Goal: Task Accomplishment & Management: Manage account settings

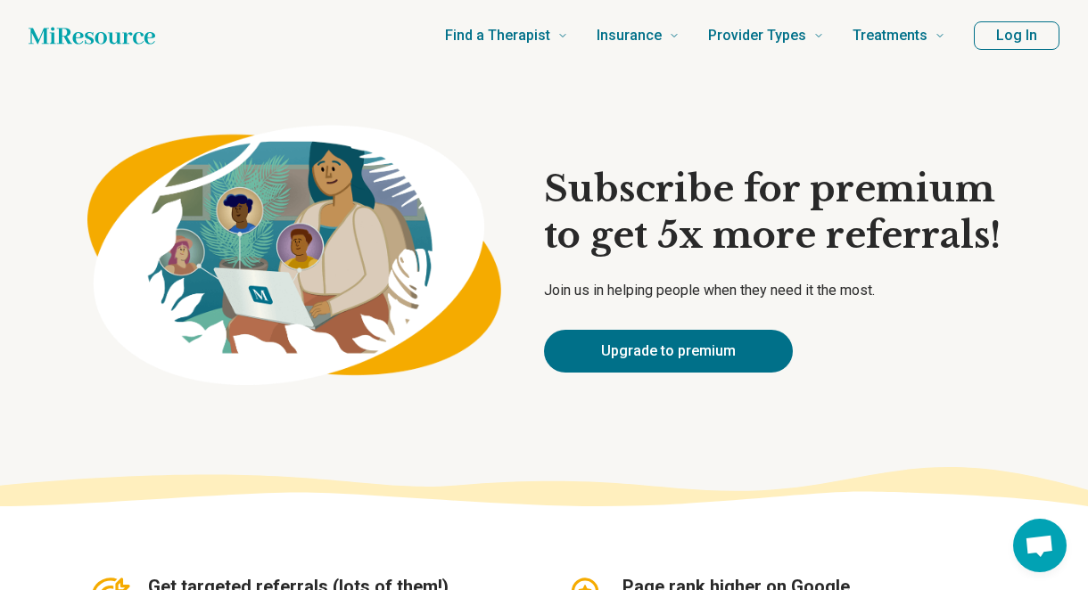
click at [1009, 37] on button "Log In" at bounding box center [1017, 35] width 86 height 29
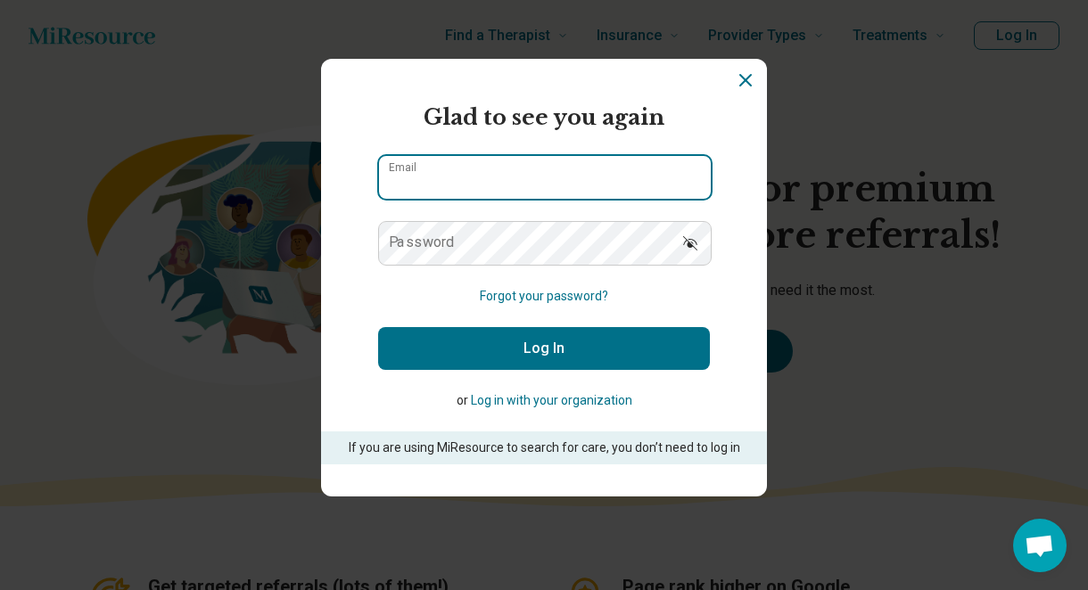
type input "**********"
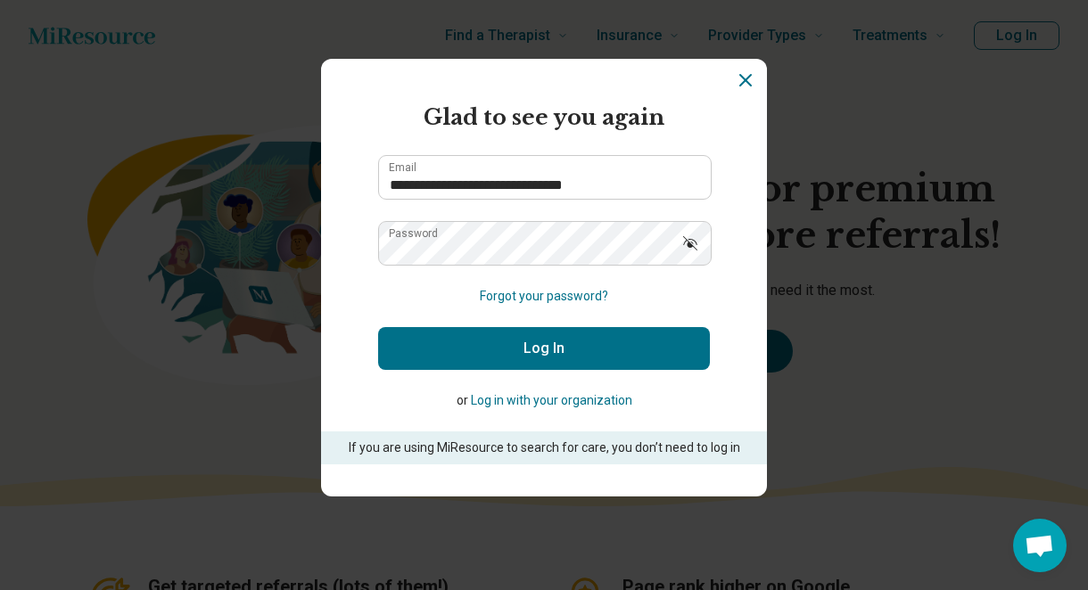
click at [478, 349] on button "Log In" at bounding box center [544, 348] width 332 height 43
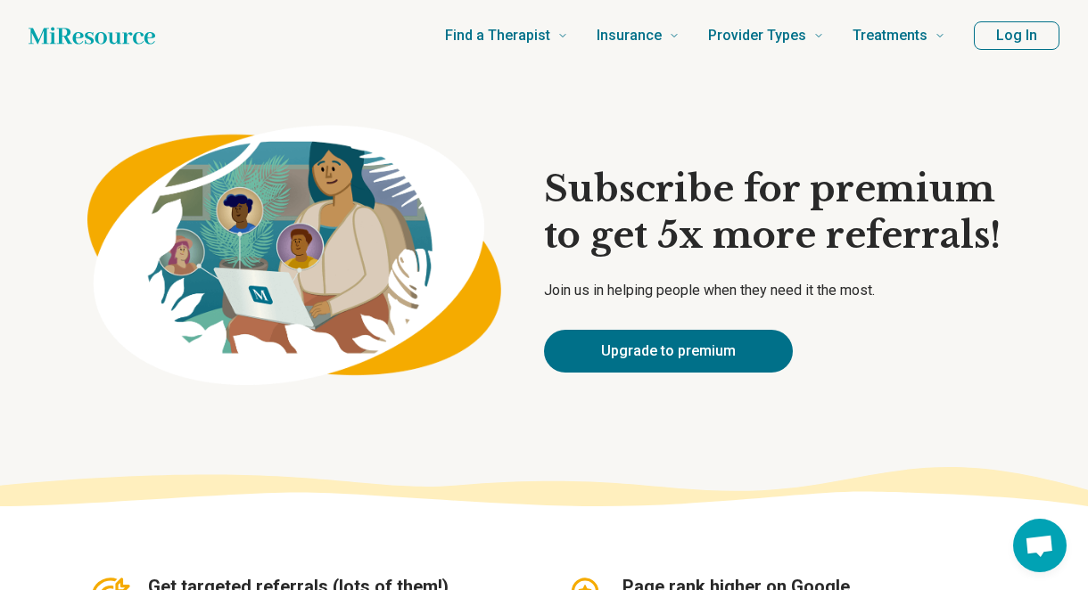
type textarea "*"
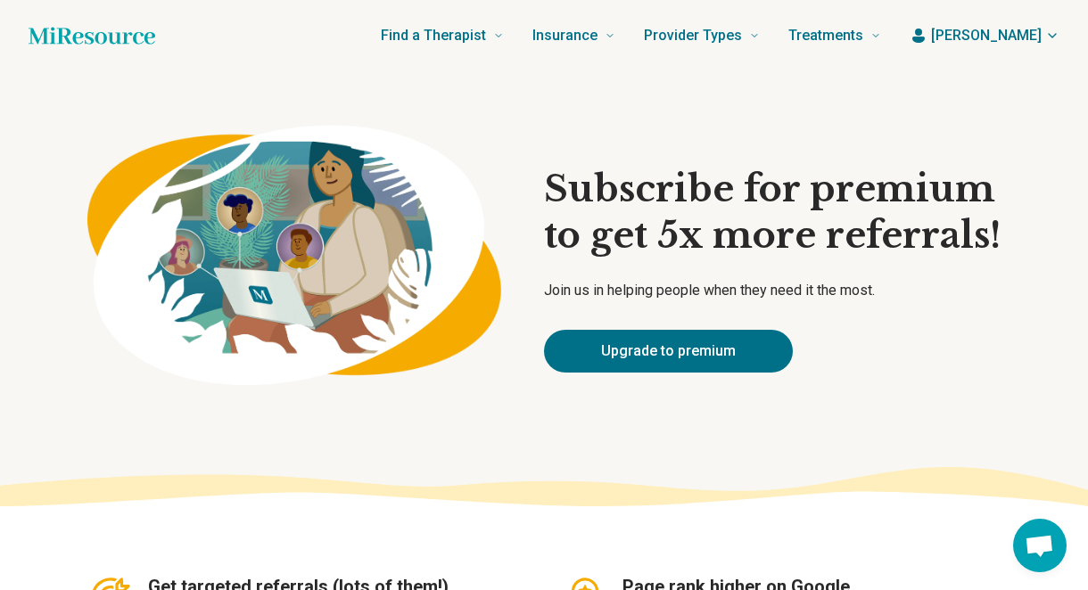
click at [1028, 29] on span "[PERSON_NAME]" at bounding box center [986, 35] width 111 height 21
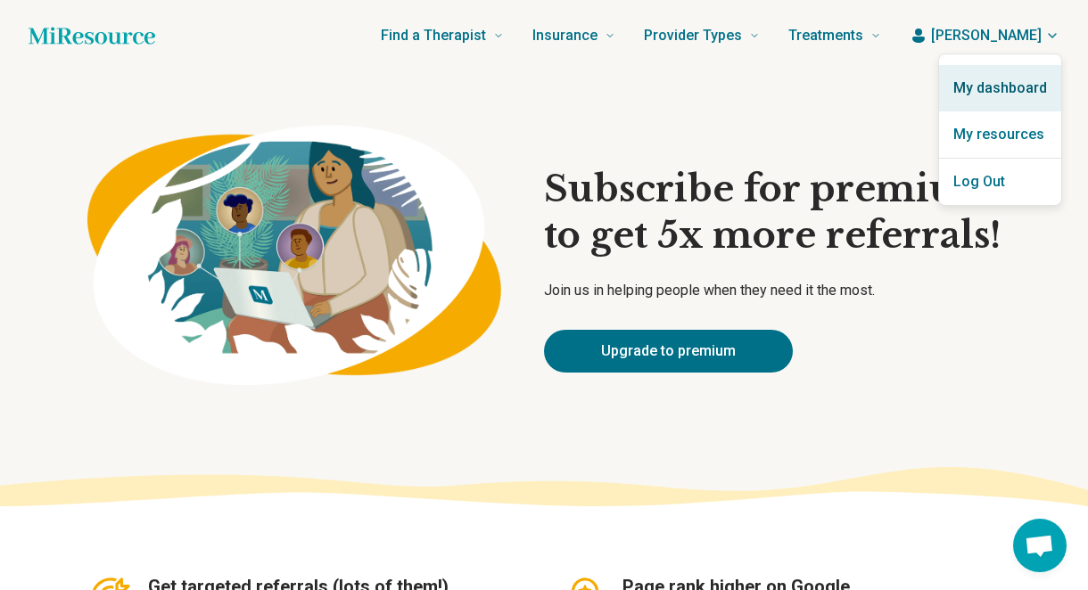
click at [1020, 102] on link "My dashboard" at bounding box center [1000, 88] width 122 height 46
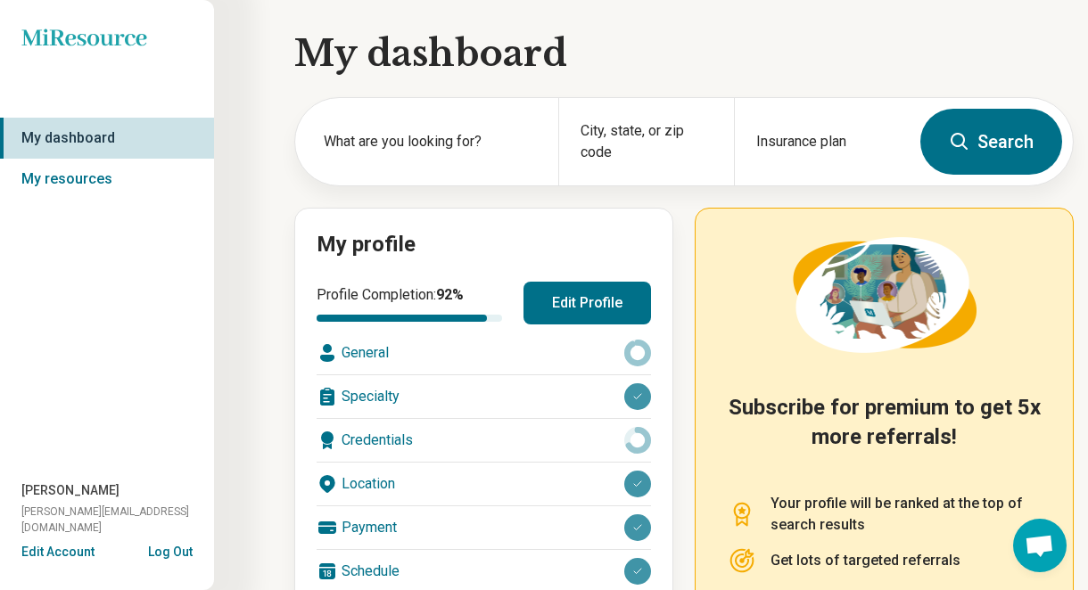
scroll to position [272, 0]
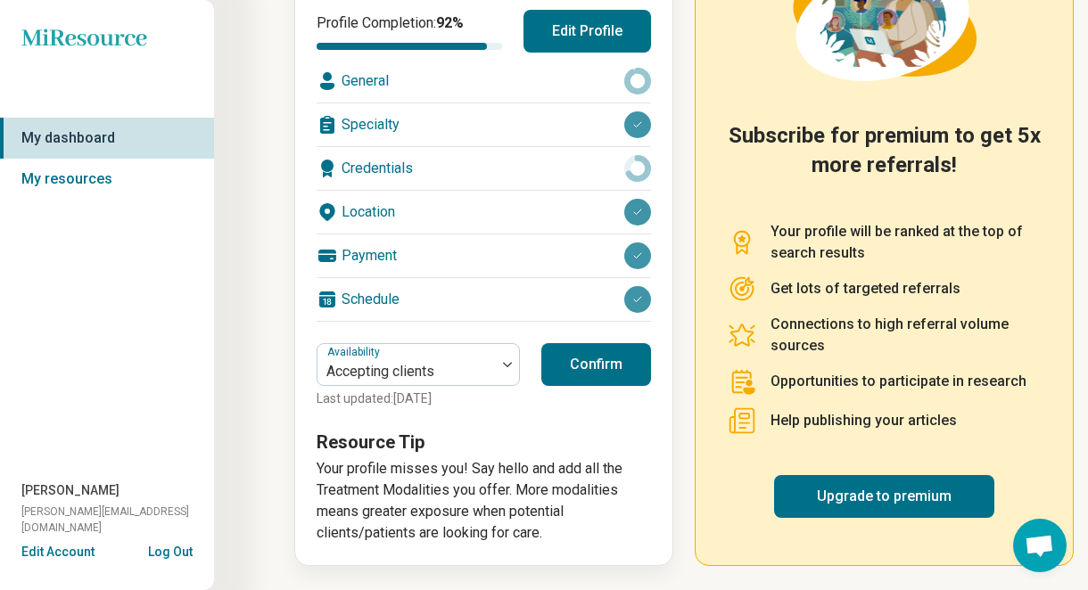
click at [58, 553] on button "Edit Account" at bounding box center [57, 552] width 73 height 19
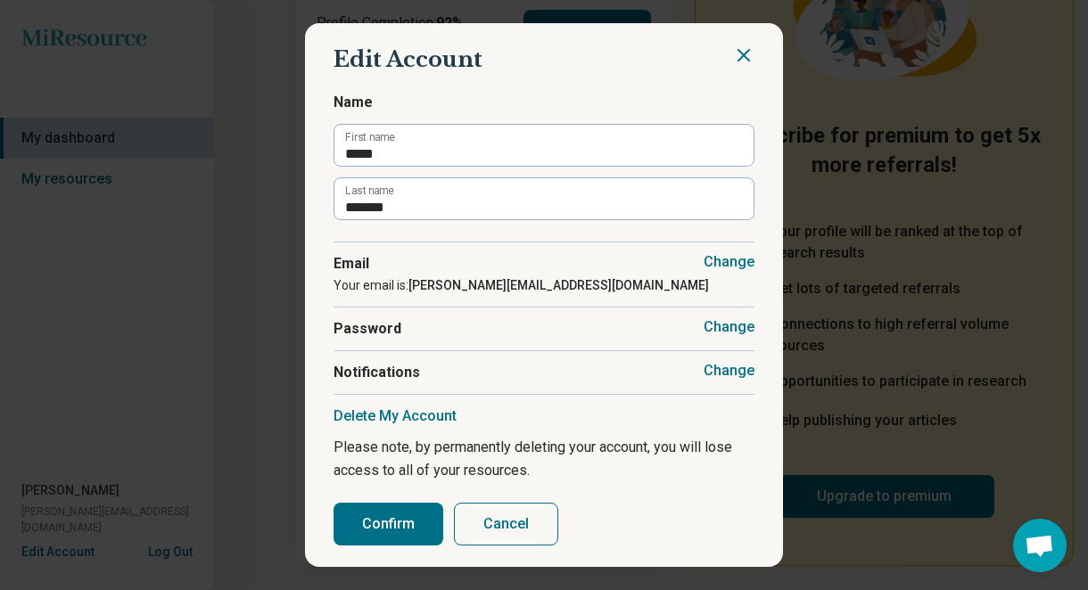
click at [397, 417] on button "Delete My Account" at bounding box center [394, 416] width 123 height 18
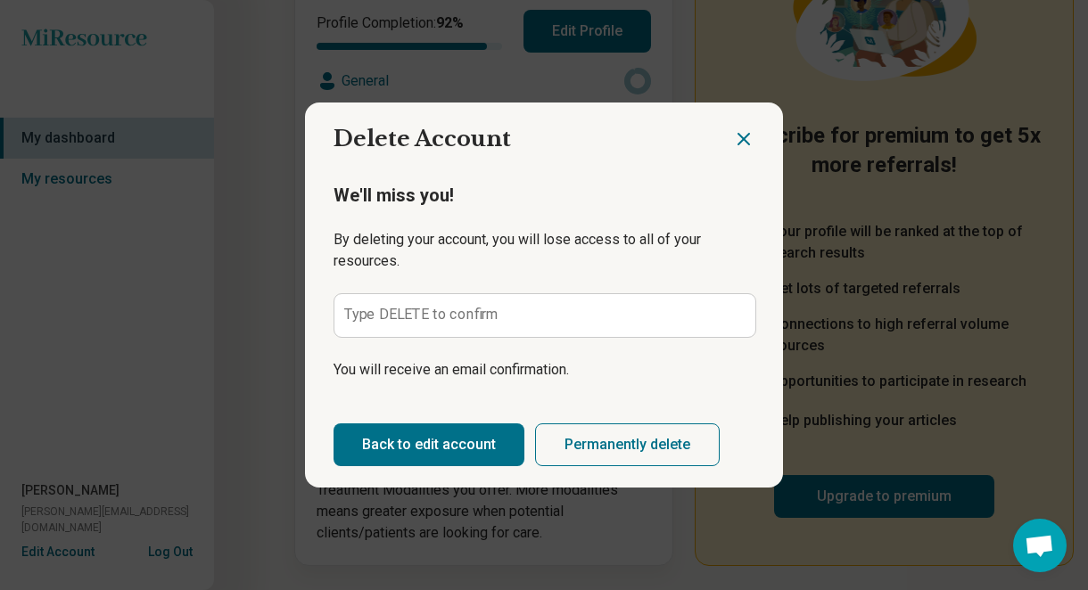
click at [451, 317] on label "Type DELETE to confirm" at bounding box center [421, 315] width 155 height 14
click at [451, 317] on input "Type DELETE to confirm" at bounding box center [544, 315] width 421 height 43
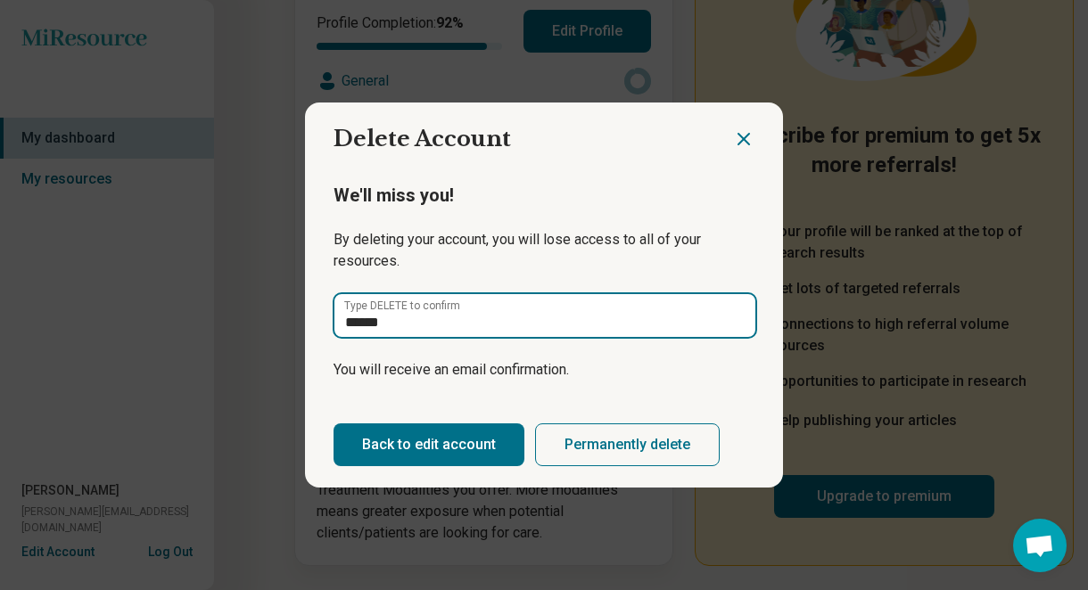
type input "******"
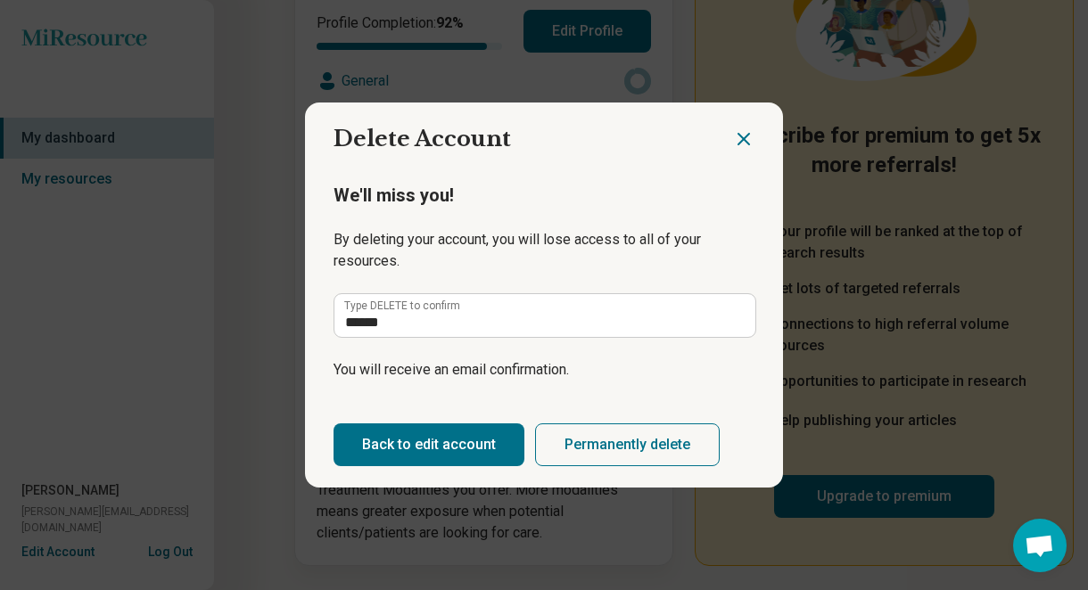
click at [593, 450] on button "Permanently delete" at bounding box center [627, 445] width 185 height 43
